Goal: Transaction & Acquisition: Book appointment/travel/reservation

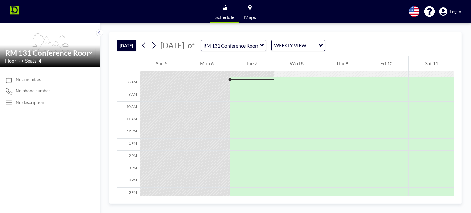
scroll to position [61, 0]
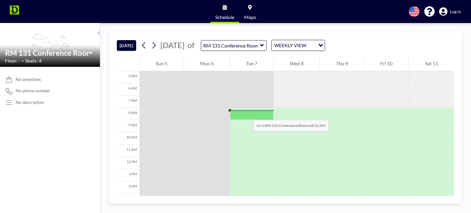
click at [247, 113] on div at bounding box center [252, 115] width 44 height 10
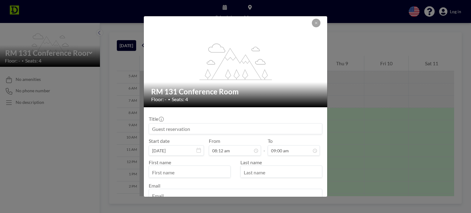
click at [215, 125] on input at bounding box center [235, 129] width 173 height 10
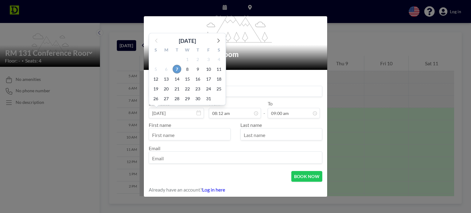
type input "[PERSON_NAME]"
click at [179, 70] on span "7" at bounding box center [177, 69] width 9 height 9
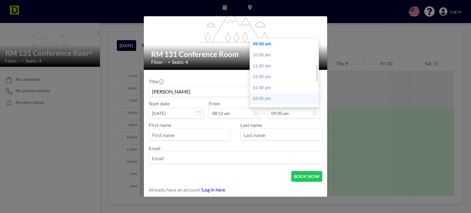
scroll to position [129, 0]
click at [273, 78] on div "03:00 pm" at bounding box center [286, 79] width 72 height 11
type input "03:00 pm"
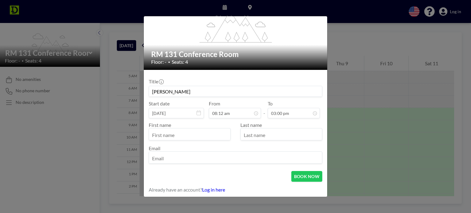
click at [195, 132] on input "text" at bounding box center [189, 135] width 81 height 10
type input "[PERSON_NAME]"
type input "Yanahan"
click at [172, 161] on input "email" at bounding box center [235, 158] width 173 height 10
type input "[PERSON_NAME][EMAIL_ADDRESS][DOMAIN_NAME]"
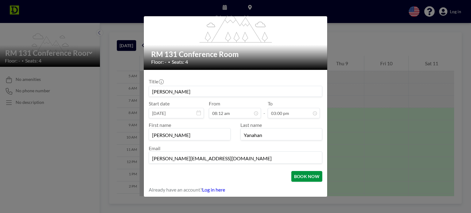
click at [296, 175] on button "BOOK NOW" at bounding box center [306, 176] width 31 height 11
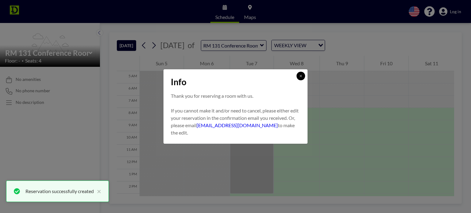
click at [304, 77] on button at bounding box center [300, 76] width 9 height 9
